Goal: Find specific page/section: Find specific page/section

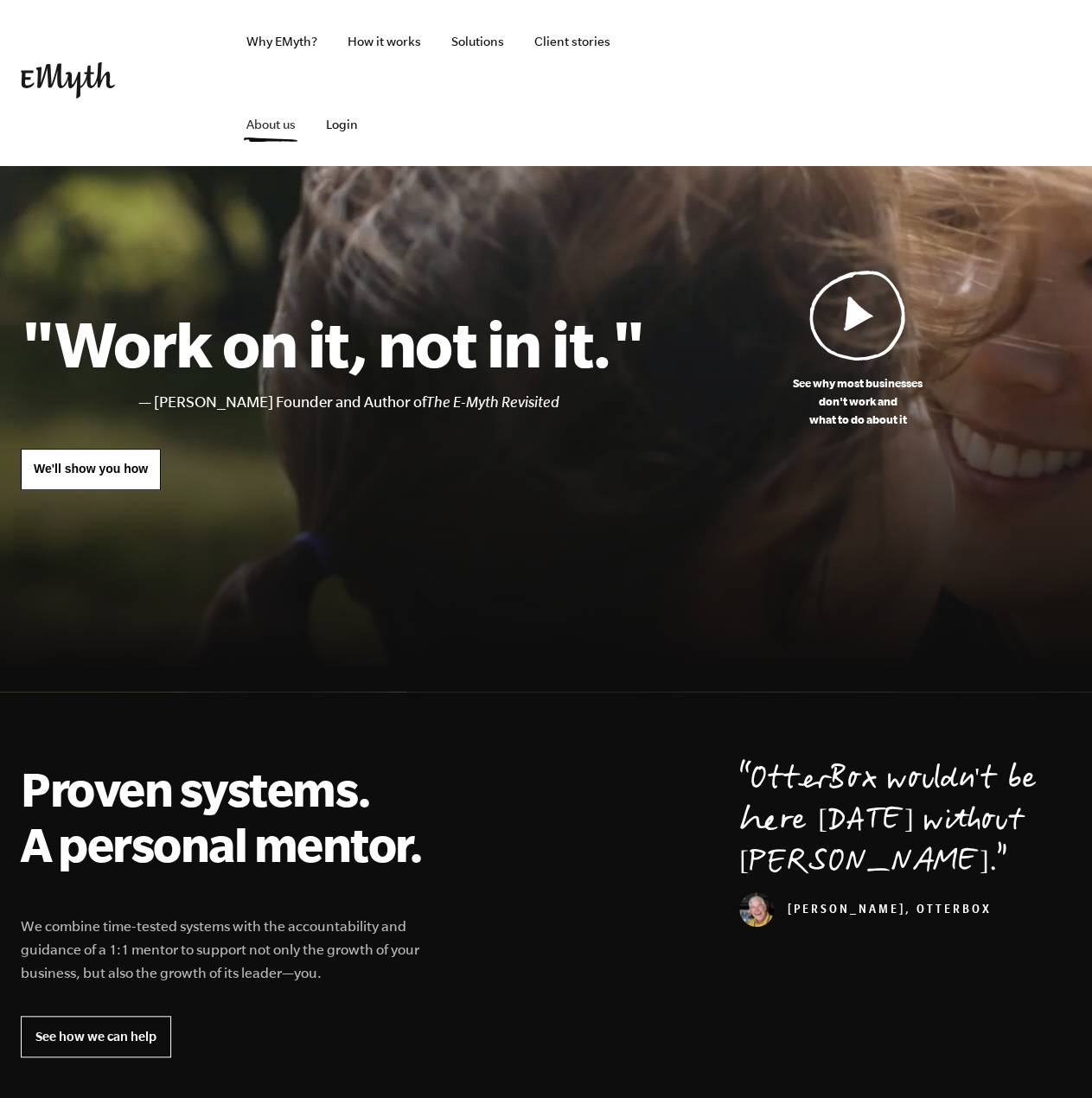
click at [286, 135] on link "About us" at bounding box center [271, 124] width 77 height 83
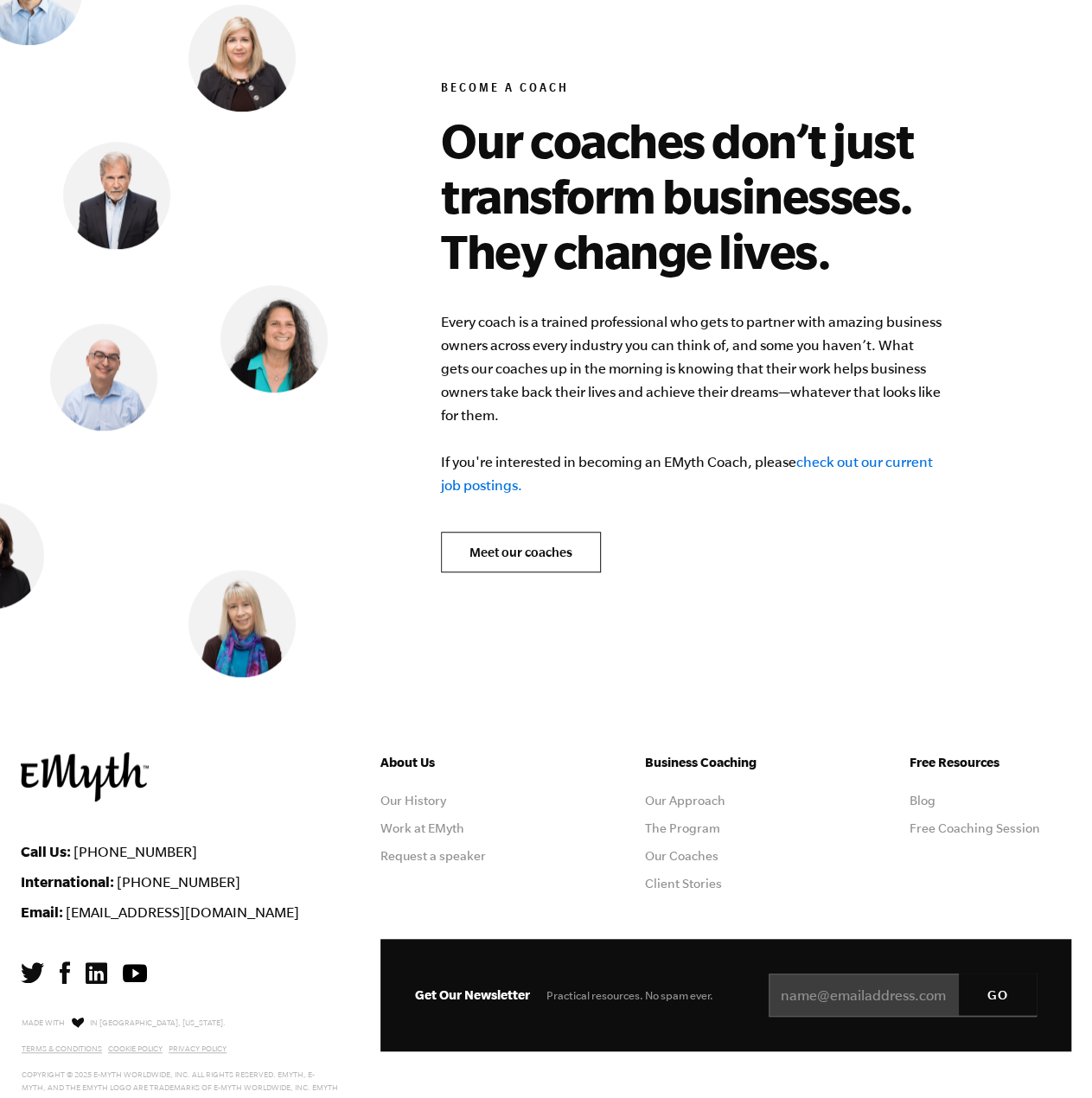
scroll to position [6931, 0]
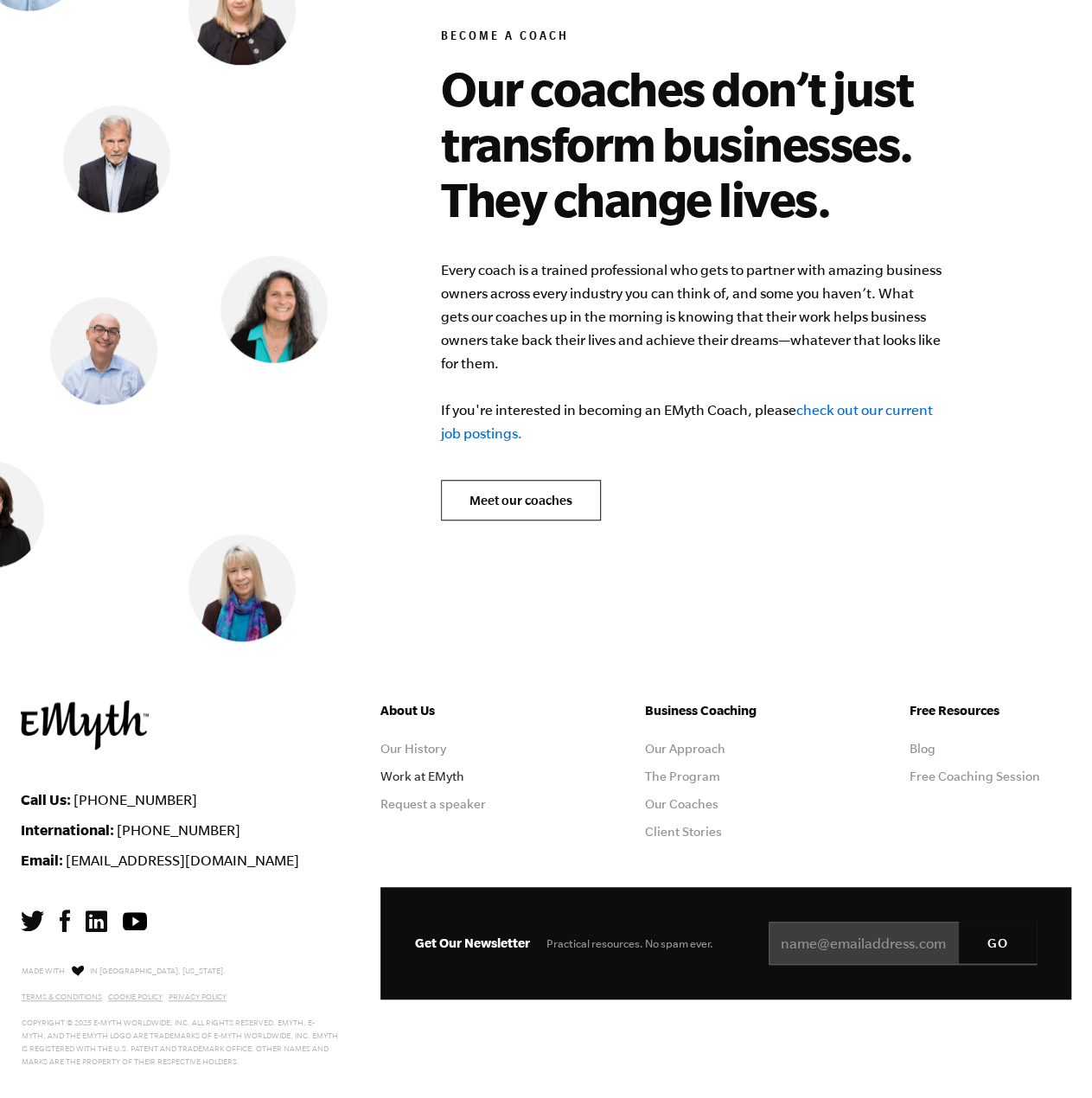
click at [383, 769] on link "Work at EMyth" at bounding box center [422, 776] width 84 height 14
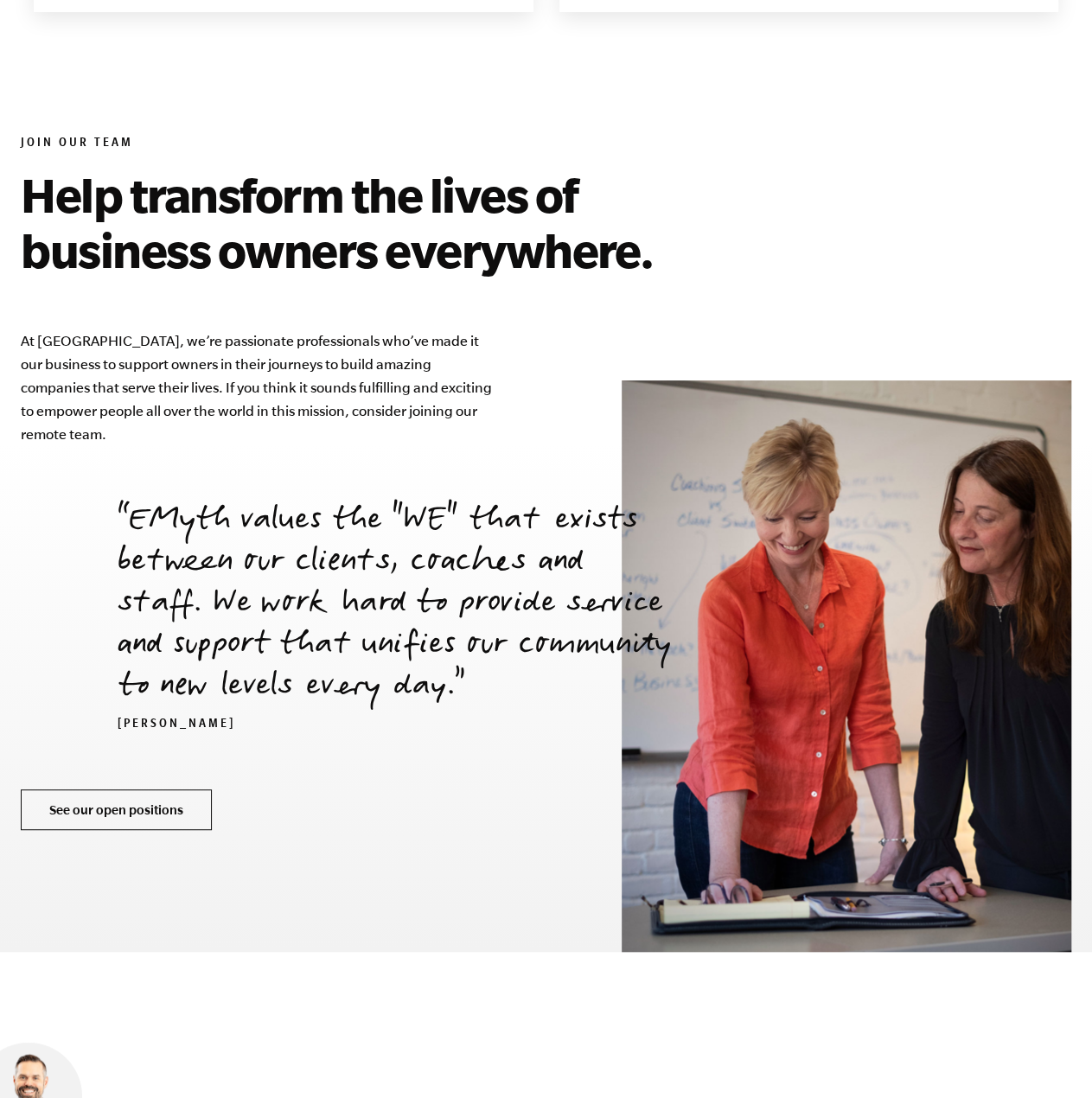
click at [171, 789] on link "See our open positions" at bounding box center [116, 809] width 191 height 41
